Goal: Transaction & Acquisition: Purchase product/service

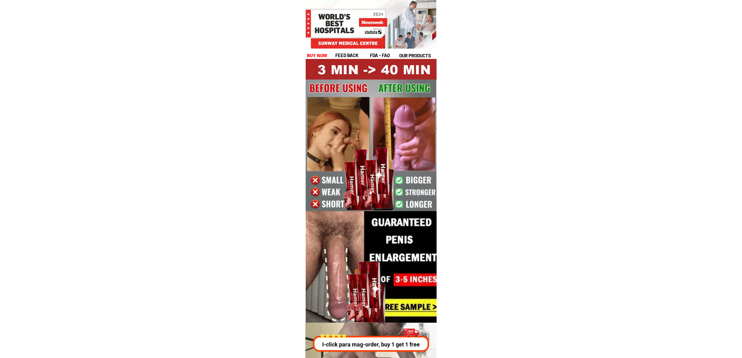
click at [320, 53] on h1 "buy now" at bounding box center [317, 55] width 21 height 7
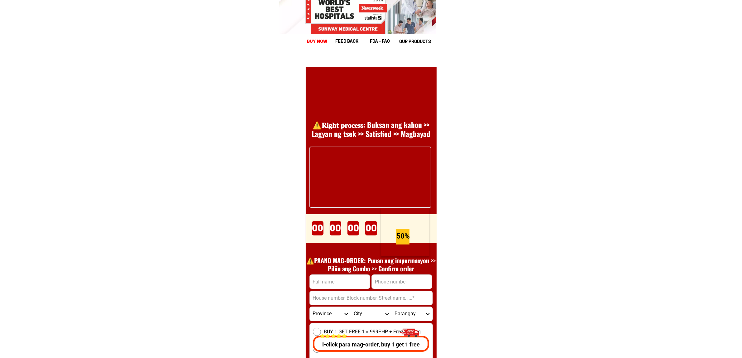
scroll to position [8580, 0]
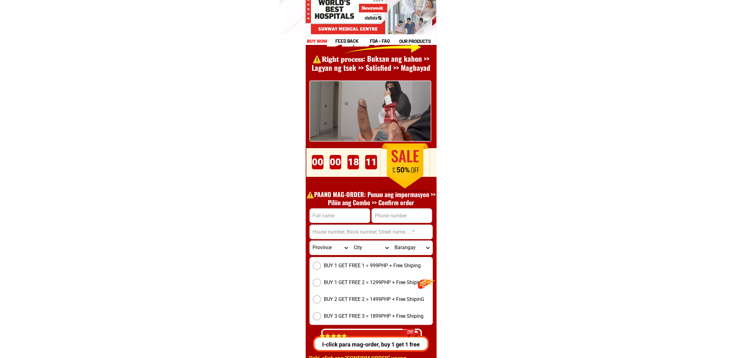
click at [320, 215] on input "Input full_name" at bounding box center [340, 216] width 60 height 14
paste input "[PERSON_NAME]"
type input "[PERSON_NAME]"
click at [395, 215] on input "Input phone_number" at bounding box center [402, 216] width 60 height 14
paste input "09310707128"
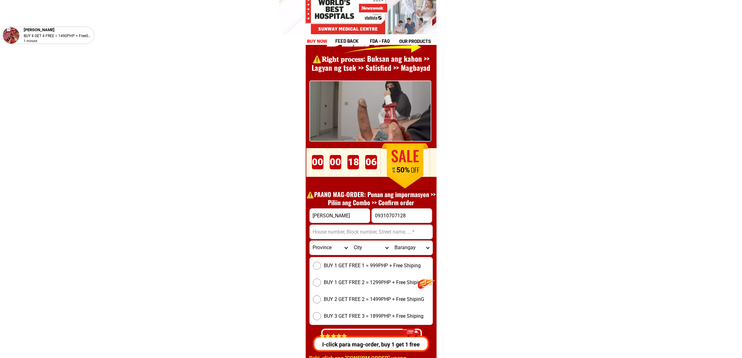
type input "09310707128"
click at [323, 233] on input "Input address" at bounding box center [371, 232] width 123 height 14
paste input "[STREET_ADDRESS]"
type input "[STREET_ADDRESS]"
click at [329, 249] on select "Province [GEOGRAPHIC_DATA] [GEOGRAPHIC_DATA][PERSON_NAME][GEOGRAPHIC_DATA][GEOG…" at bounding box center [330, 248] width 41 height 14
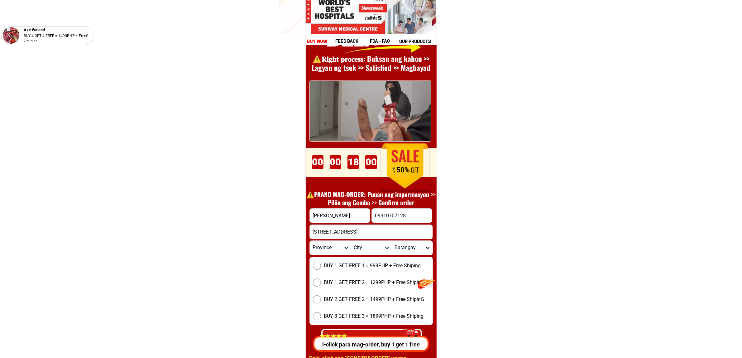
select select "63_219"
click at [310, 241] on select "Province [GEOGRAPHIC_DATA] [GEOGRAPHIC_DATA][PERSON_NAME][GEOGRAPHIC_DATA][GEOG…" at bounding box center [330, 248] width 41 height 14
click at [348, 267] on span "BUY 1 GET FREE 1 = 999PHP + Free Shiping" at bounding box center [372, 265] width 97 height 7
click at [321, 267] on input "BUY 1 GET FREE 1 = 999PHP + Free Shiping" at bounding box center [317, 266] width 8 height 8
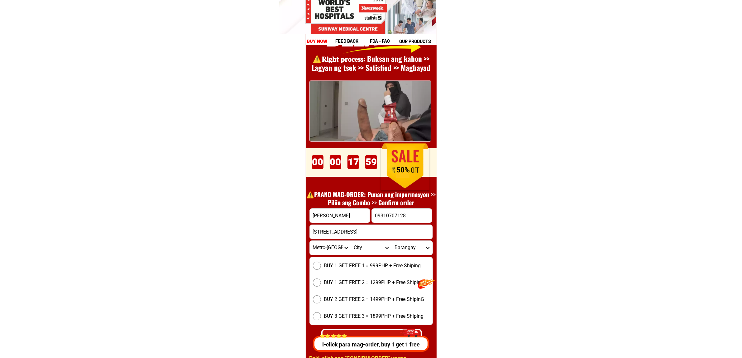
radio input "true"
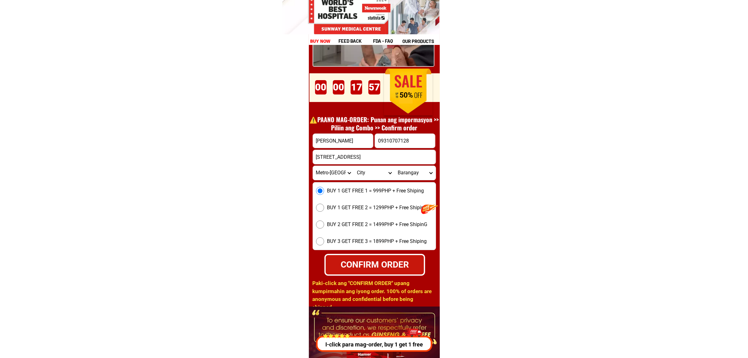
scroll to position [8658, 0]
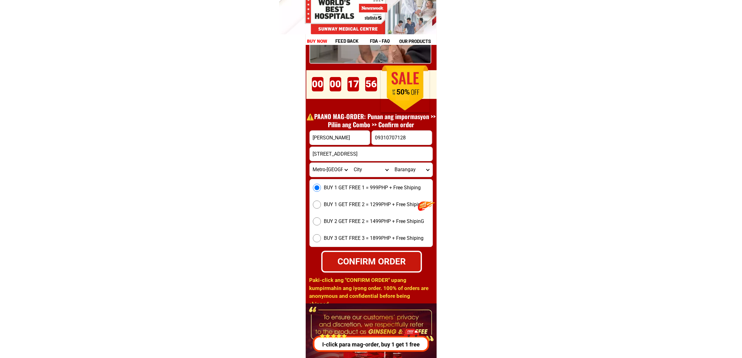
click at [350, 261] on div "CONFIRM ORDER" at bounding box center [371, 261] width 99 height 13
type input "09310707128"
radio input "true"
